Goal: Check status: Check status

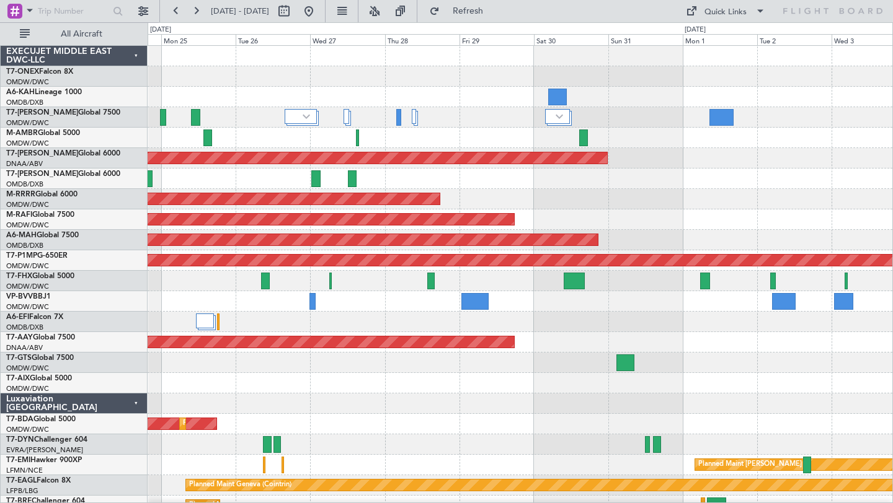
click at [557, 209] on div "Planned Maint Dubai (Al Maktoum Intl) Planned Maint Dubai (Al Maktoum Intl) Pla…" at bounding box center [520, 434] width 744 height 777
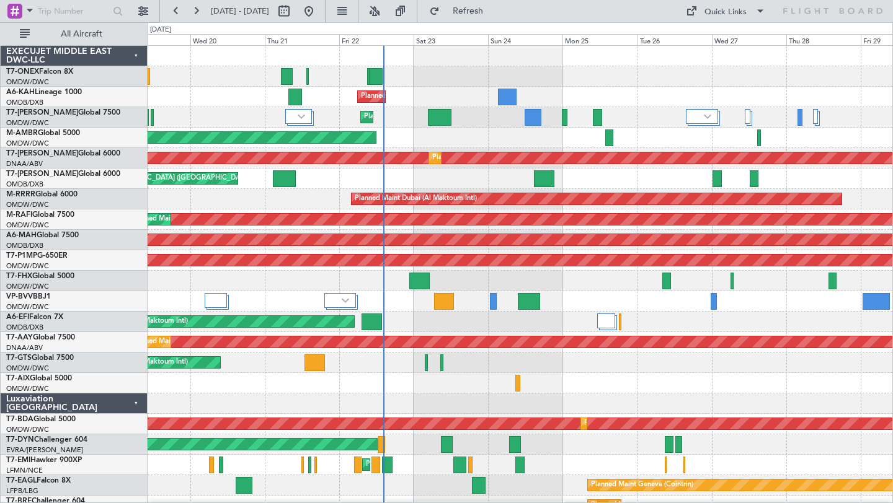
click at [653, 189] on div "Planned Maint Geneva (Cointrin) Planned Maint [GEOGRAPHIC_DATA] (Al Maktoum Int…" at bounding box center [520, 434] width 744 height 777
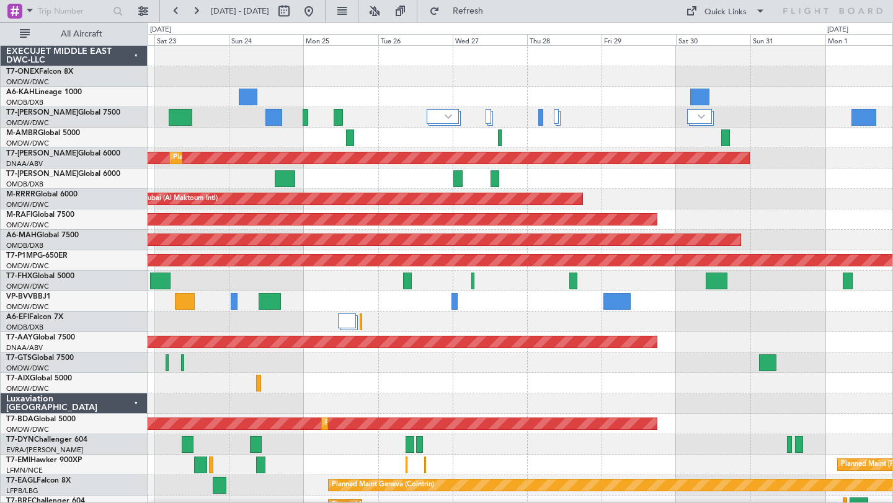
click at [554, 97] on div "Planned Maint Dubai (Al Maktoum Intl) Planned Maint [GEOGRAPHIC_DATA] (Al Makto…" at bounding box center [520, 434] width 744 height 777
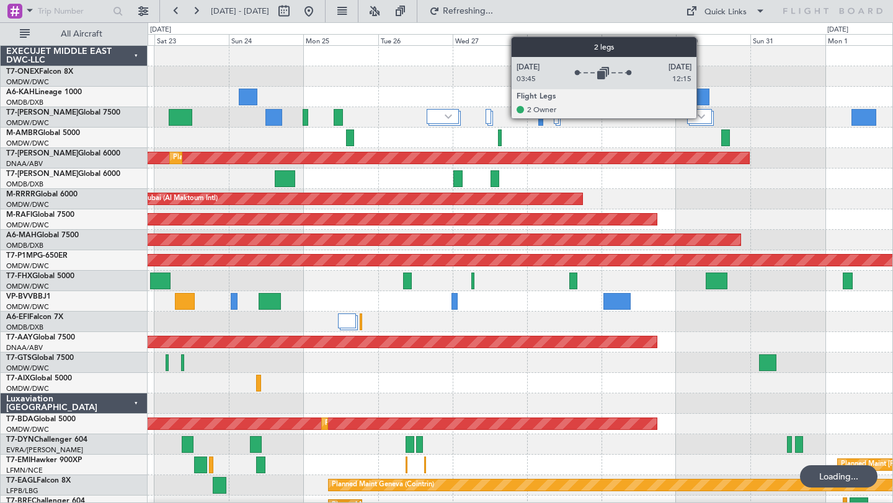
click at [702, 118] on img at bounding box center [700, 116] width 7 height 5
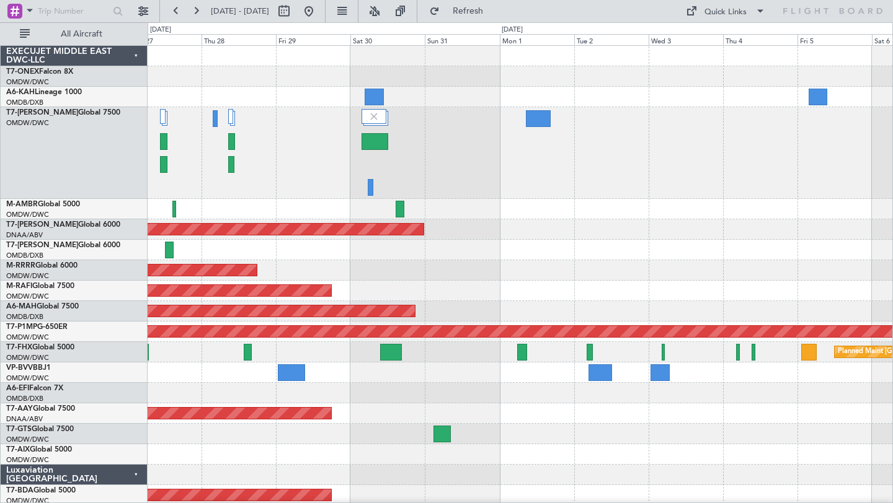
scroll to position [1, 0]
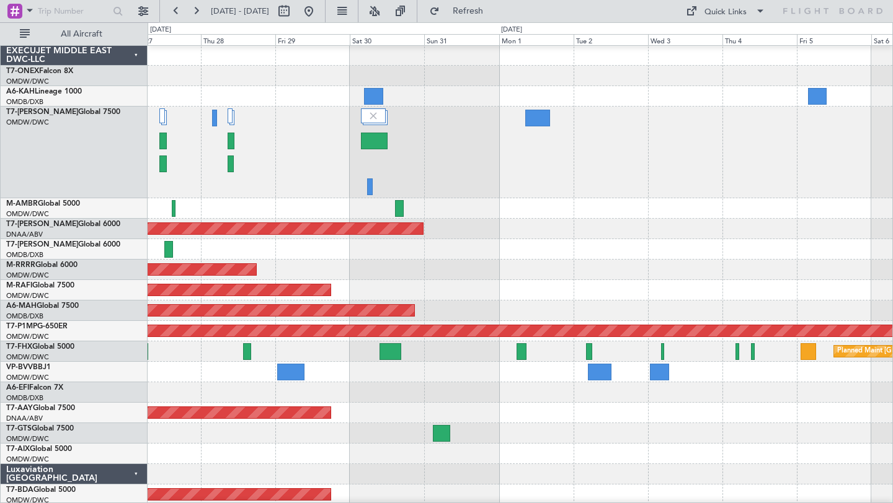
click at [516, 168] on div at bounding box center [520, 153] width 744 height 92
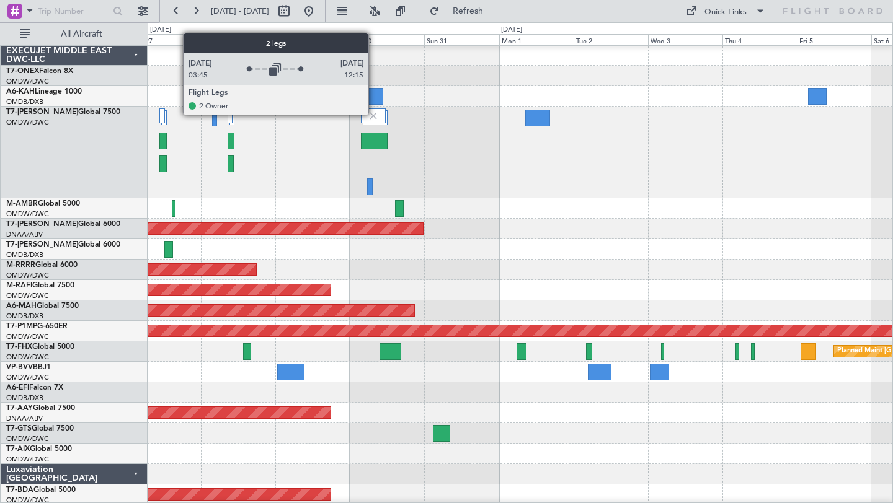
click at [374, 114] on img at bounding box center [373, 115] width 11 height 11
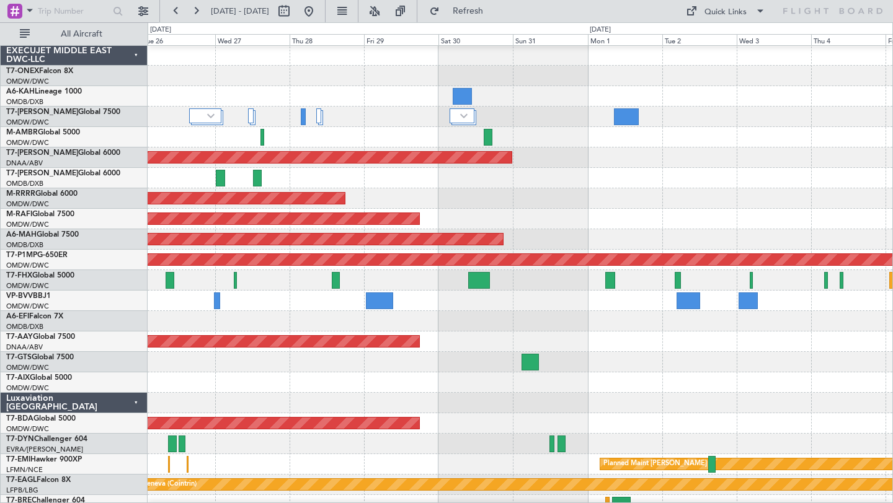
scroll to position [0, 0]
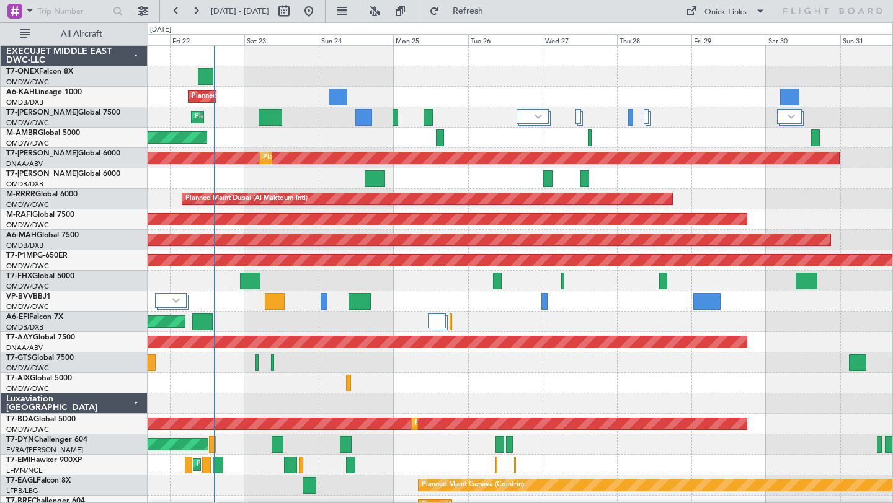
click at [753, 141] on div "Planned Maint Dubai (Al Maktoum Intl)" at bounding box center [520, 138] width 744 height 20
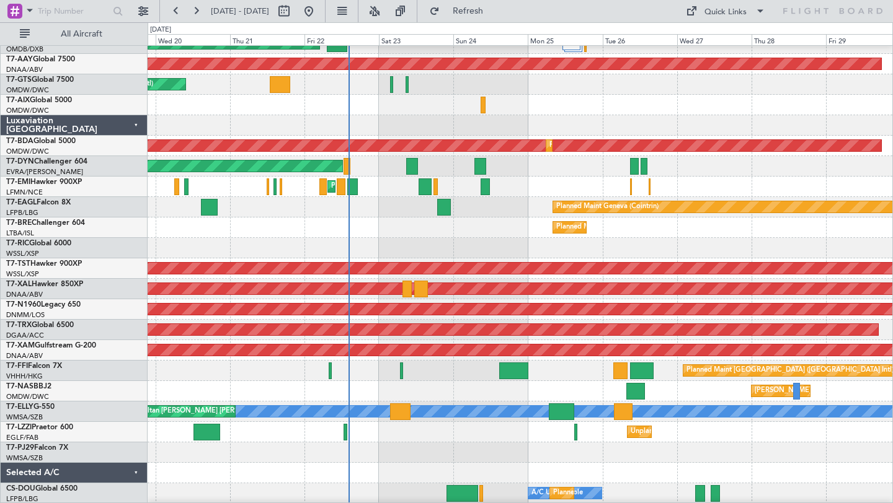
scroll to position [271, 0]
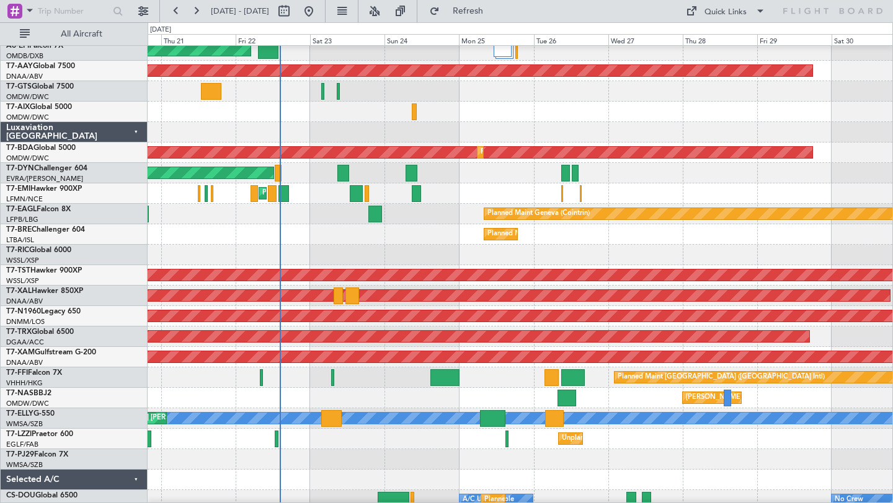
click at [421, 237] on div "Planned Maint Warsaw ([GEOGRAPHIC_DATA])" at bounding box center [520, 234] width 744 height 20
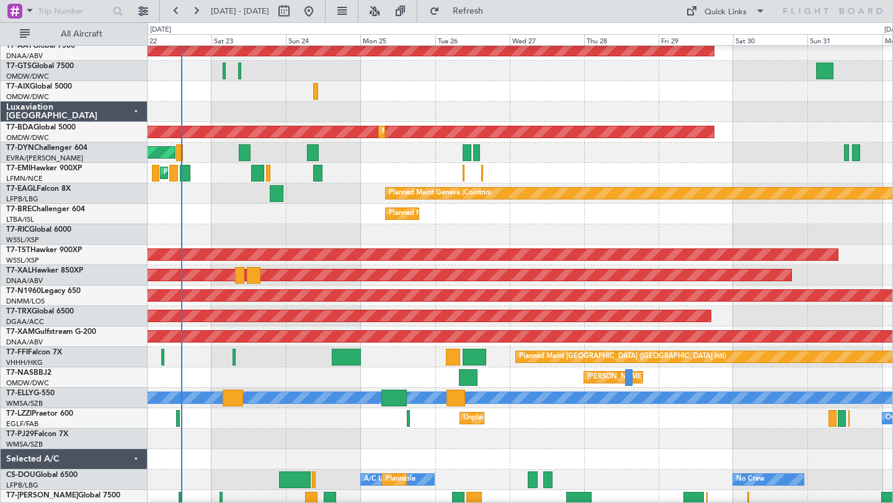
click at [460, 234] on div at bounding box center [520, 234] width 744 height 20
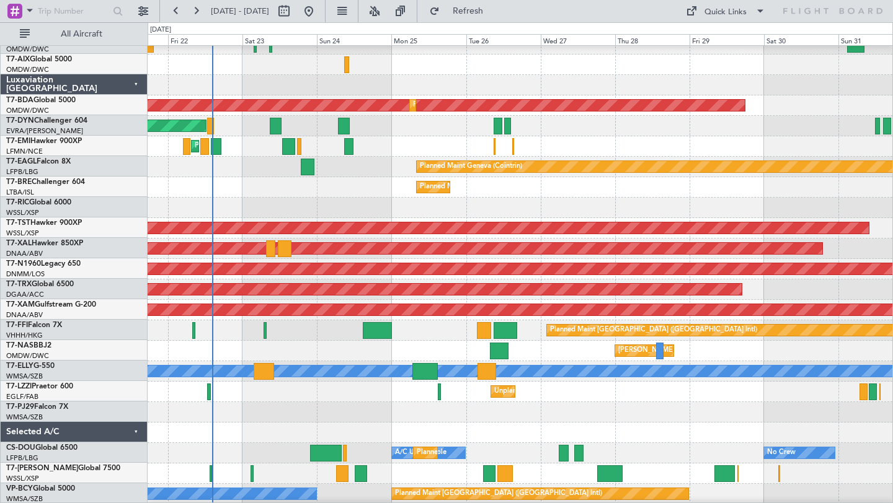
scroll to position [319, 0]
click at [301, 402] on div at bounding box center [520, 412] width 744 height 20
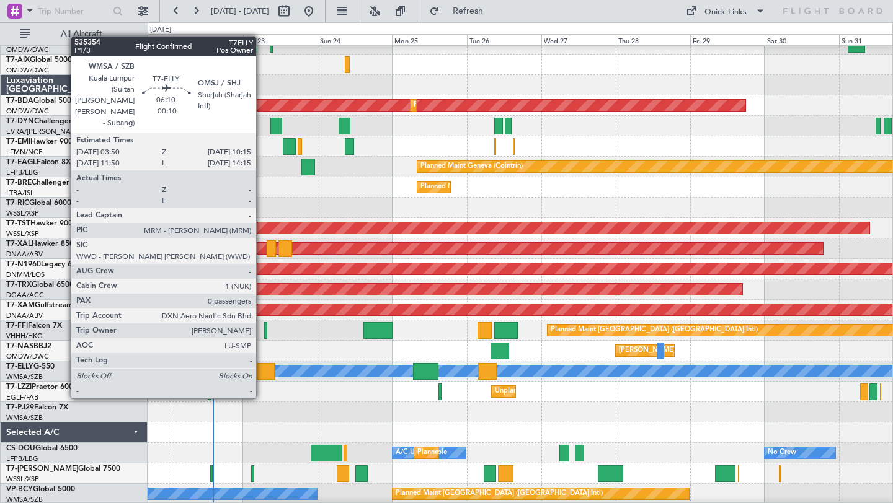
click at [262, 376] on div at bounding box center [264, 371] width 20 height 17
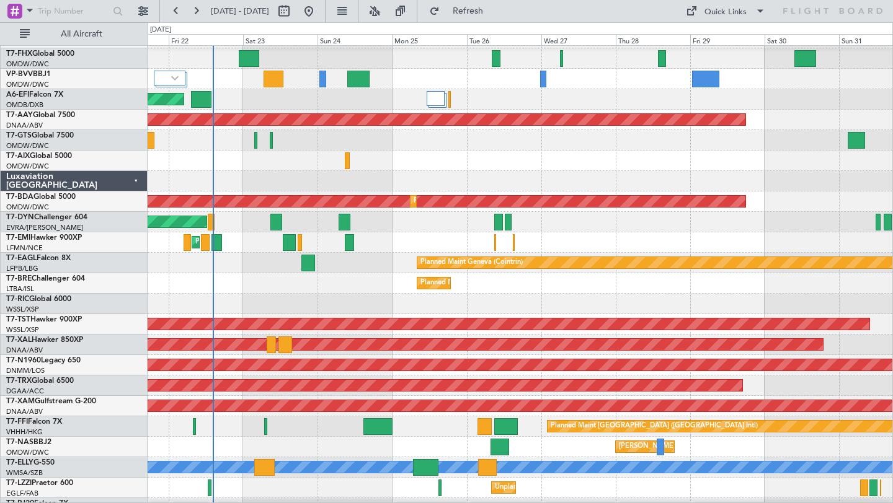
scroll to position [0, 0]
